Goal: Find specific page/section: Locate a particular part of the current website

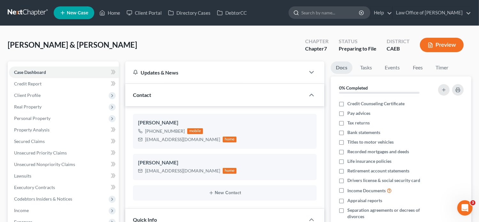
paste input "Lilian Rodriguez"
type input "Lilian Rodriguez"
click at [116, 10] on link "Home" at bounding box center [109, 13] width 27 height 12
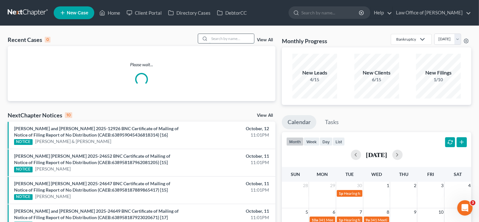
click at [243, 41] on input "search" at bounding box center [231, 38] width 45 height 9
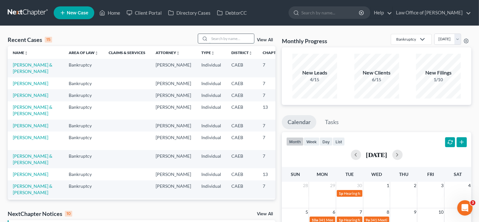
paste input "Lilian Rodriguez"
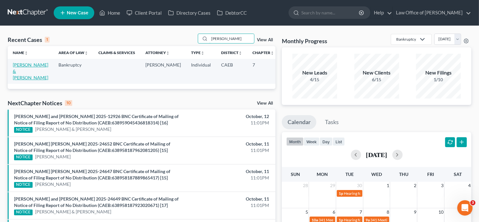
type input "Lilian Rodriguez"
click at [16, 73] on link "Rodriguez, Lilian & Jesus" at bounding box center [30, 71] width 35 height 18
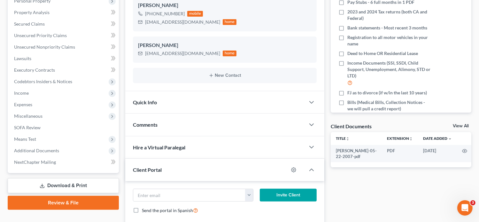
scroll to position [120, 0]
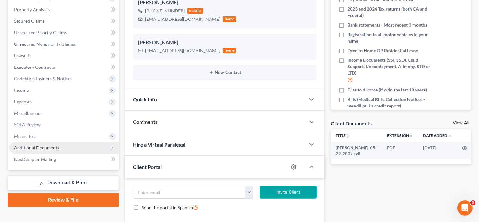
click at [73, 149] on span "Additional Documents" at bounding box center [64, 148] width 110 height 12
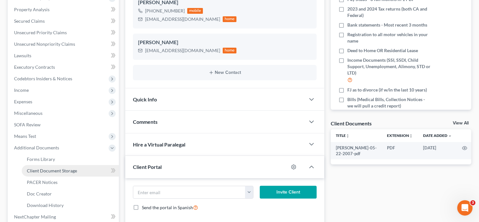
click at [80, 169] on link "Client Document Storage" at bounding box center [70, 171] width 97 height 12
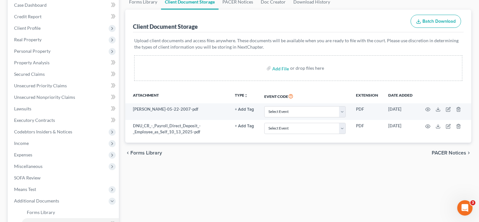
scroll to position [70, 0]
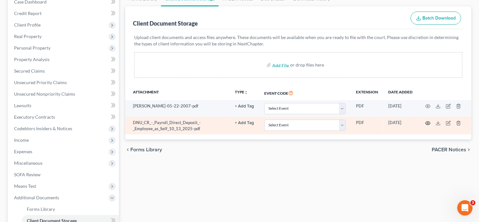
click at [427, 121] on icon "button" at bounding box center [427, 122] width 5 height 5
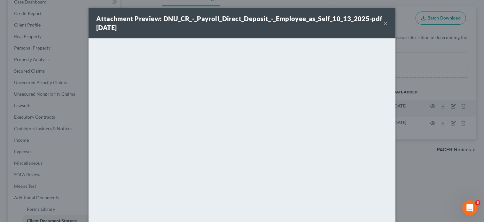
click at [383, 24] on button "×" at bounding box center [385, 23] width 4 height 8
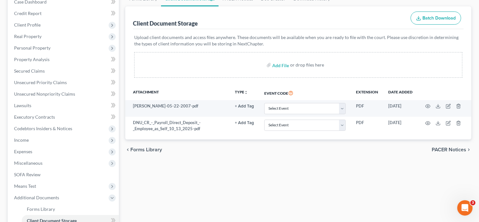
scroll to position [0, 0]
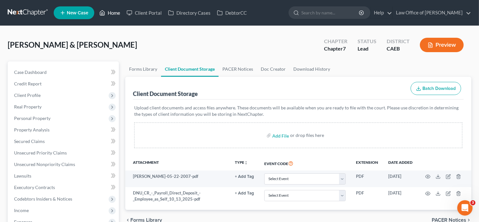
click at [117, 10] on link "Home" at bounding box center [109, 13] width 27 height 12
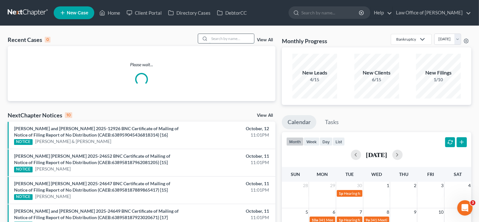
click at [234, 37] on input "search" at bounding box center [231, 38] width 45 height 9
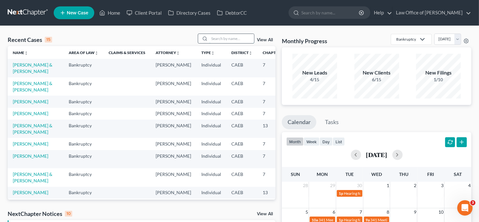
paste input "Mario Garcia"
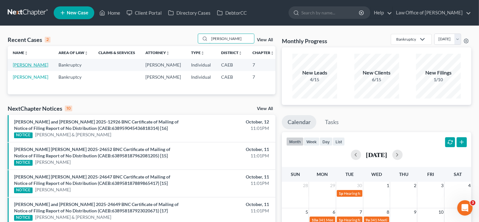
type input "Mario Garcia"
click at [20, 67] on link "Garcia, Mario" at bounding box center [30, 64] width 35 height 5
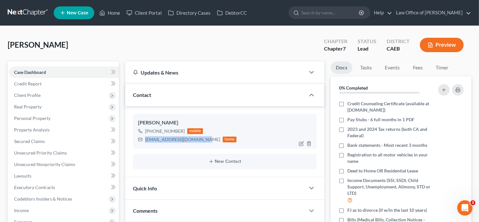
drag, startPoint x: 201, startPoint y: 139, endPoint x: 144, endPoint y: 137, distance: 56.6
click at [144, 137] on div "mariogarcia2200@gmail.com home" at bounding box center [187, 139] width 99 height 8
copy div "mariogarcia2200@gmail.com"
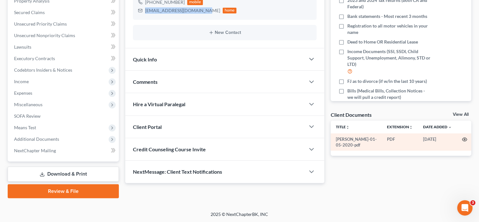
click at [465, 137] on icon "button" at bounding box center [464, 139] width 5 height 5
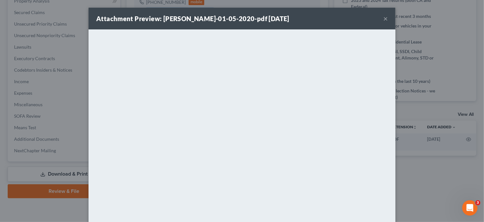
click at [383, 20] on button "×" at bounding box center [385, 19] width 4 height 8
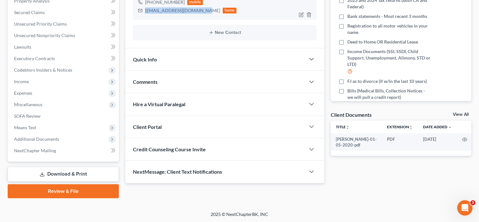
copy div "mariogarcia2200@gmail.com"
click at [193, 123] on div "Client Portal" at bounding box center [215, 127] width 180 height 22
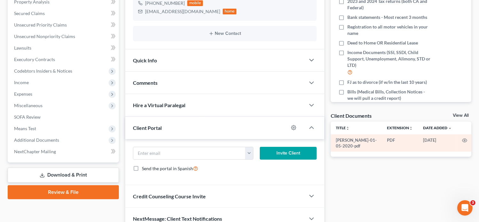
scroll to position [144, 0]
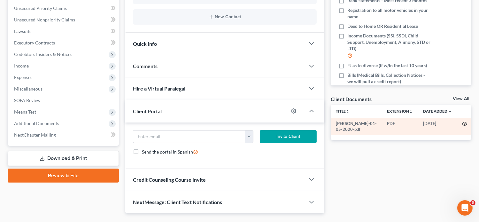
click at [462, 123] on icon "button" at bounding box center [464, 123] width 5 height 5
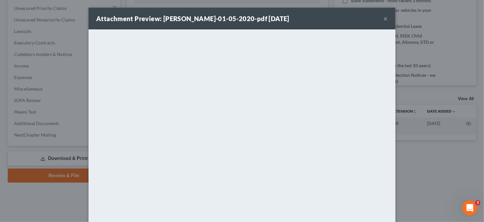
click at [384, 19] on button "×" at bounding box center [385, 19] width 4 height 8
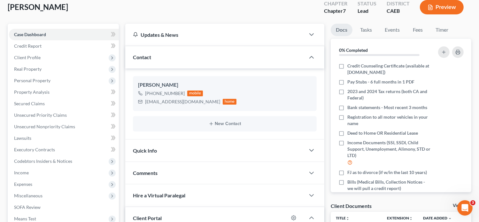
scroll to position [0, 0]
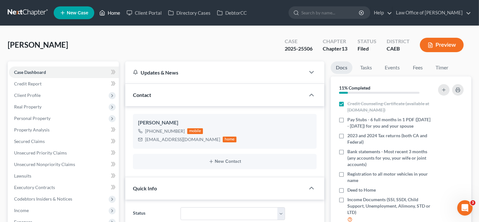
click at [110, 13] on link "Home" at bounding box center [109, 13] width 27 height 12
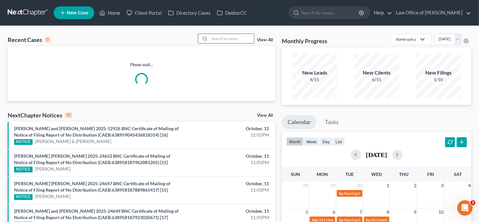
click at [221, 40] on input "search" at bounding box center [231, 38] width 45 height 9
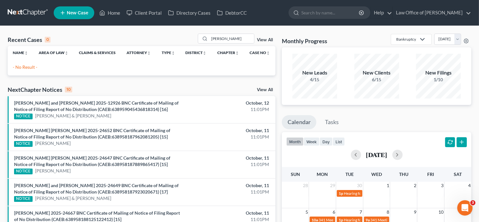
click at [175, 28] on div "Recent Cases 0 melissa ay View All Name unfold_more expand_more expand_less Are…" at bounding box center [239, 210] width 479 height 369
drag, startPoint x: 236, startPoint y: 39, endPoint x: 176, endPoint y: 43, distance: 59.6
click at [176, 43] on div "Recent Cases 0 melissa ay View All" at bounding box center [142, 40] width 268 height 12
paste input "aycock"
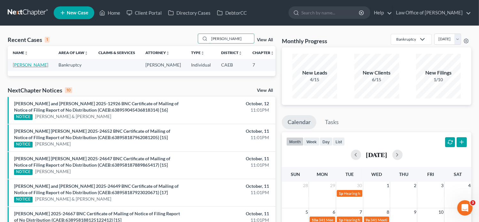
type input "aycock"
click at [21, 67] on link "Aycock, Melissa" at bounding box center [30, 64] width 35 height 5
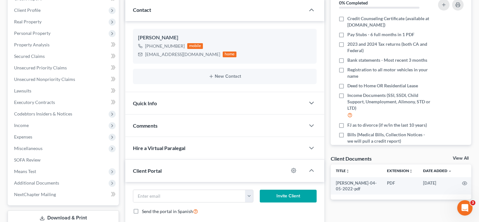
scroll to position [83, 0]
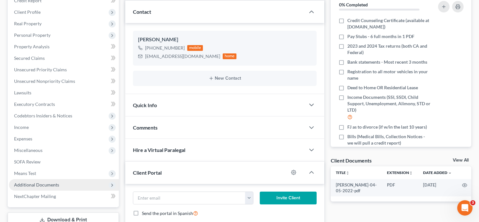
click at [41, 190] on span "Additional Documents" at bounding box center [64, 185] width 110 height 12
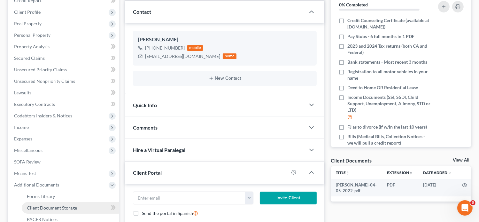
click at [58, 207] on span "Client Document Storage" at bounding box center [52, 207] width 50 height 5
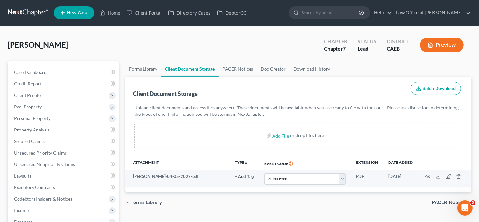
click at [319, 87] on div "Client Document Storage Batch Download" at bounding box center [298, 88] width 331 height 23
